Goal: Communication & Community: Answer question/provide support

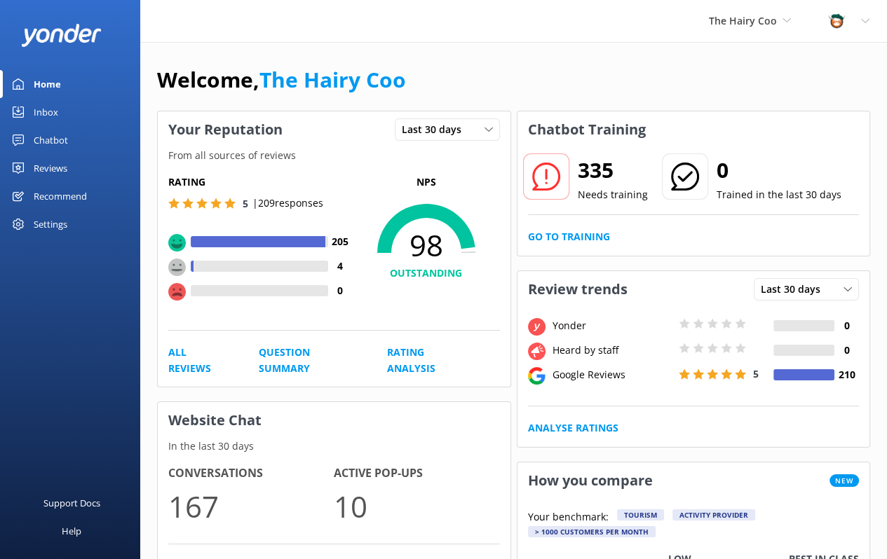
click at [46, 116] on div "Inbox" at bounding box center [46, 112] width 25 height 28
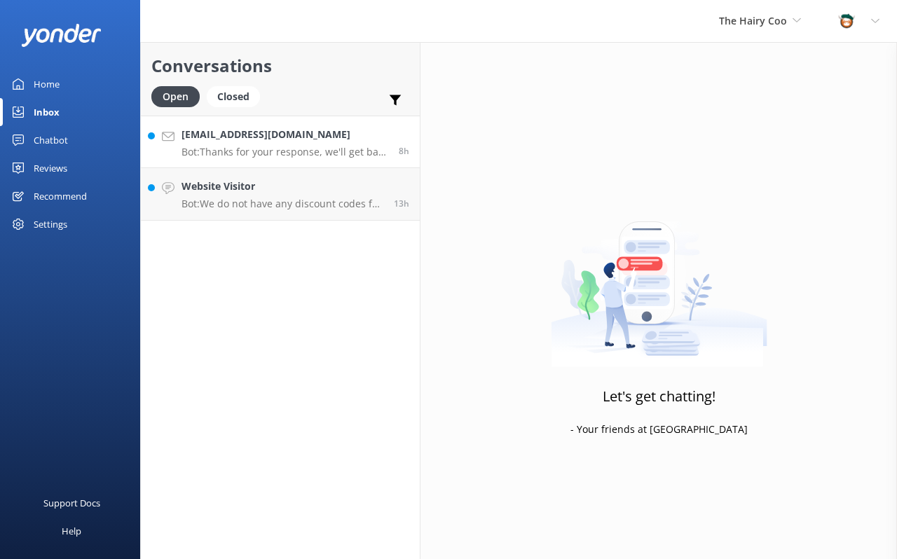
click at [261, 151] on p "Bot: Thanks for your response, we'll get back to you as soon as we can during o…" at bounding box center [285, 152] width 207 height 13
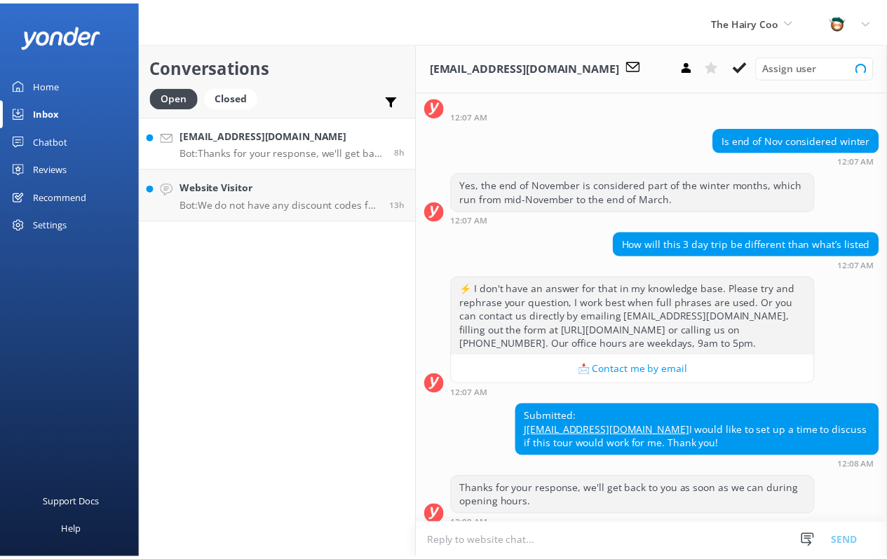
scroll to position [121, 0]
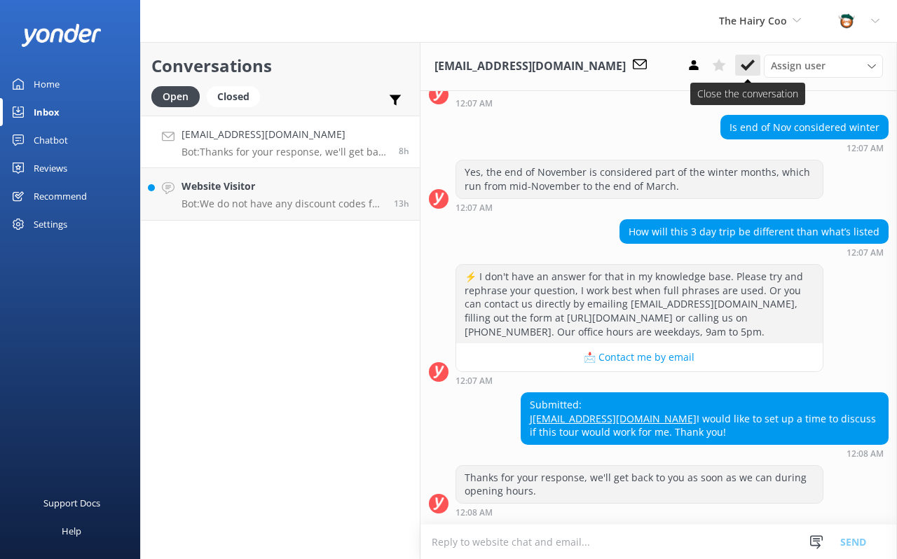
click at [753, 66] on icon at bounding box center [748, 65] width 14 height 14
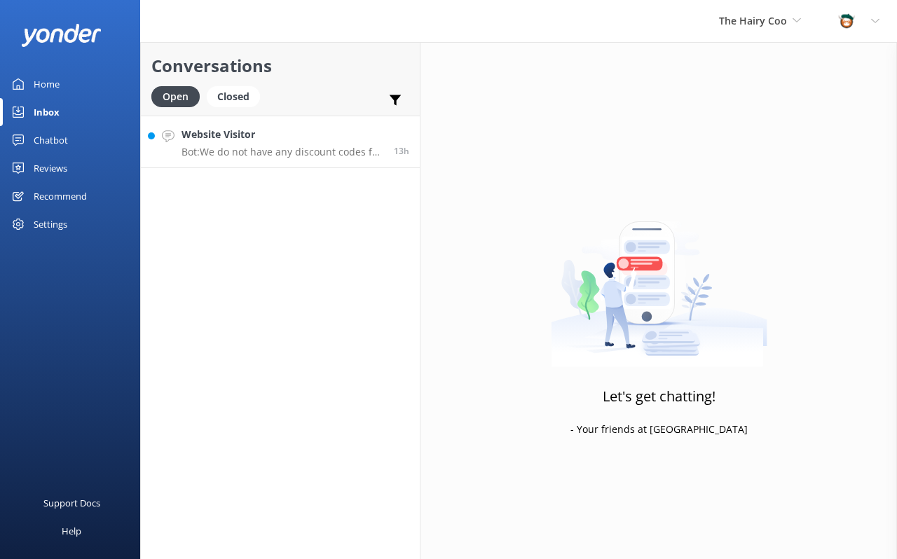
click at [301, 146] on p "Bot: We do not have any discount codes for our multi-day tours. However, you ca…" at bounding box center [283, 152] width 202 height 13
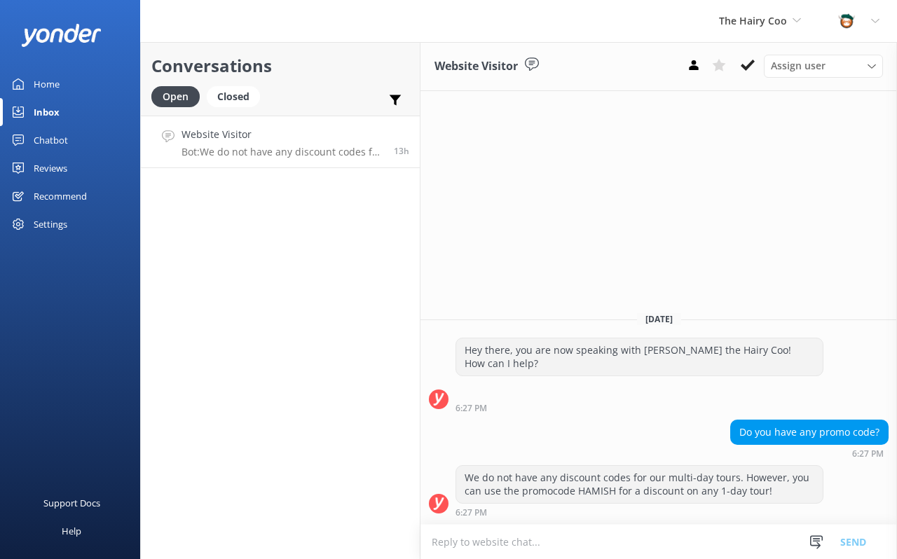
click at [749, 71] on icon at bounding box center [748, 65] width 14 height 14
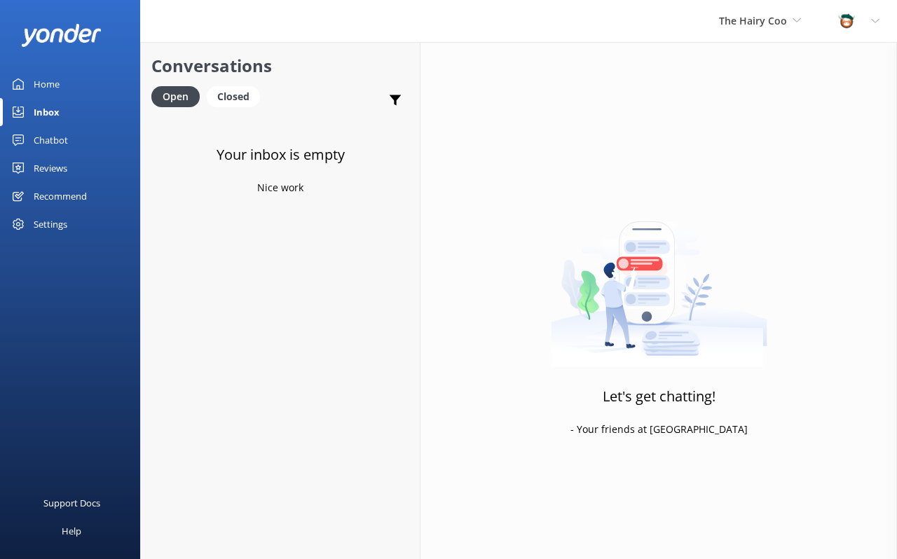
click at [43, 86] on div "Home" at bounding box center [47, 84] width 26 height 28
